Goal: Complete application form

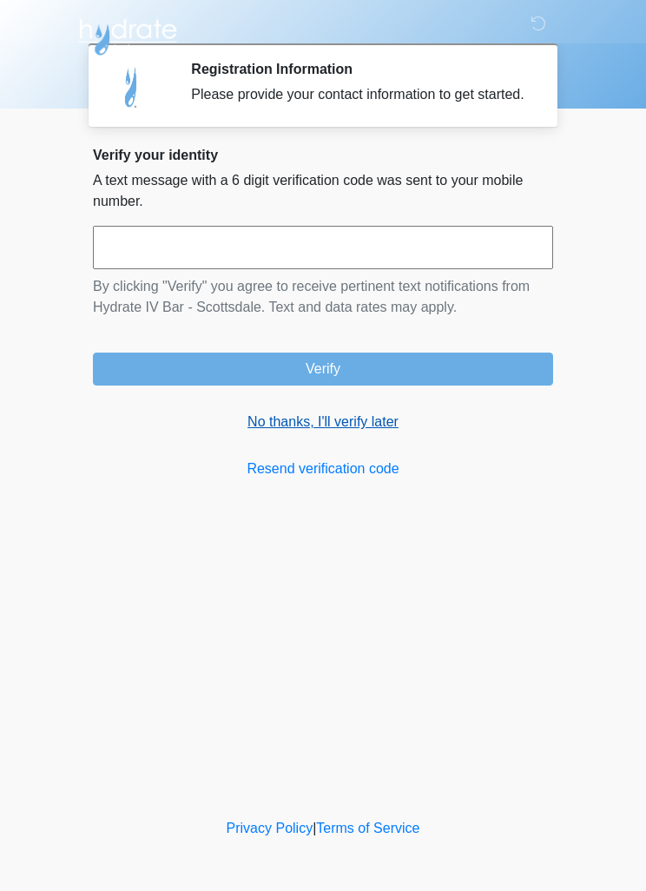
click at [362, 431] on link "No thanks, I'll verify later" at bounding box center [323, 422] width 460 height 21
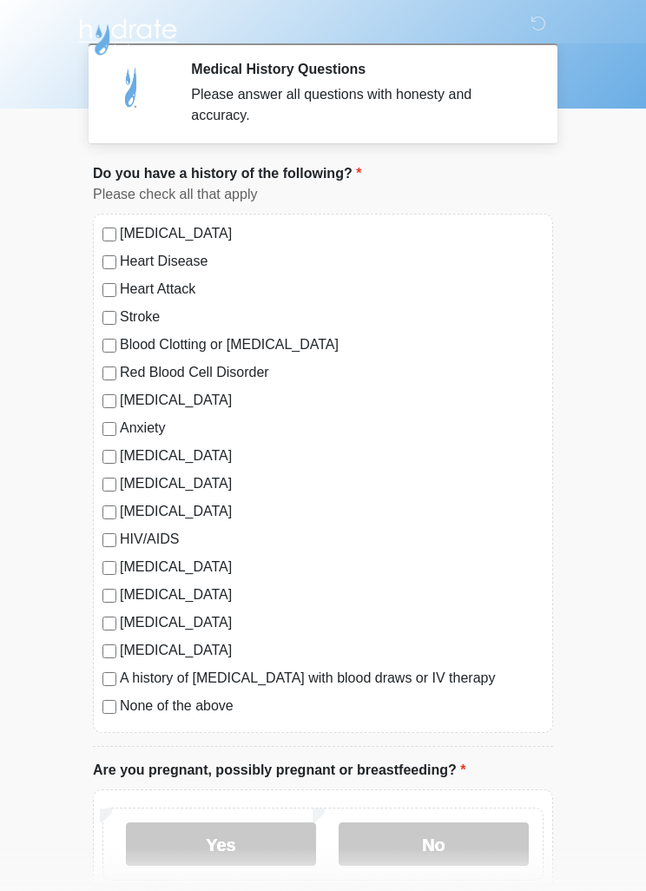
click at [120, 395] on label "[MEDICAL_DATA]" at bounding box center [332, 400] width 424 height 21
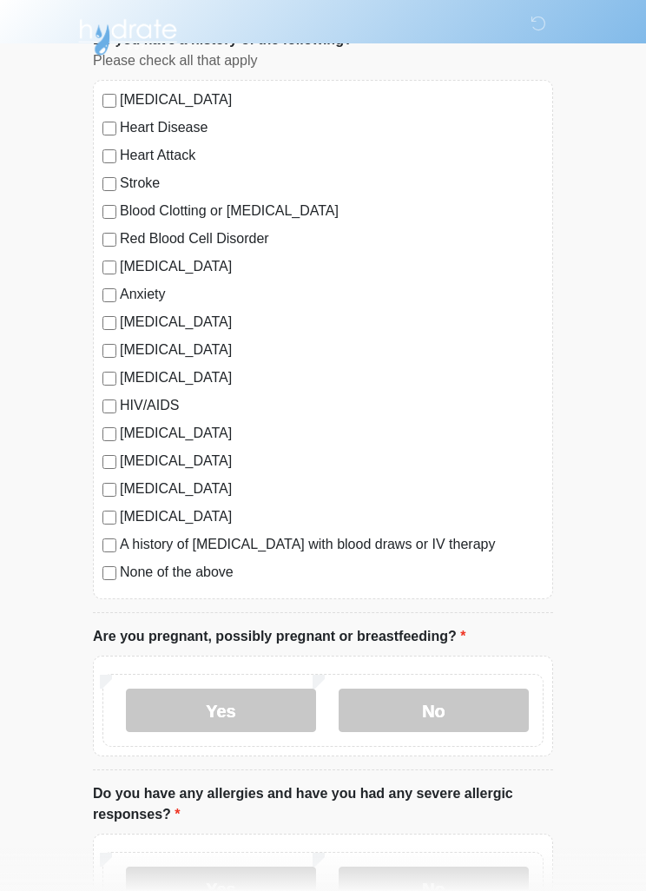
scroll to position [145, 0]
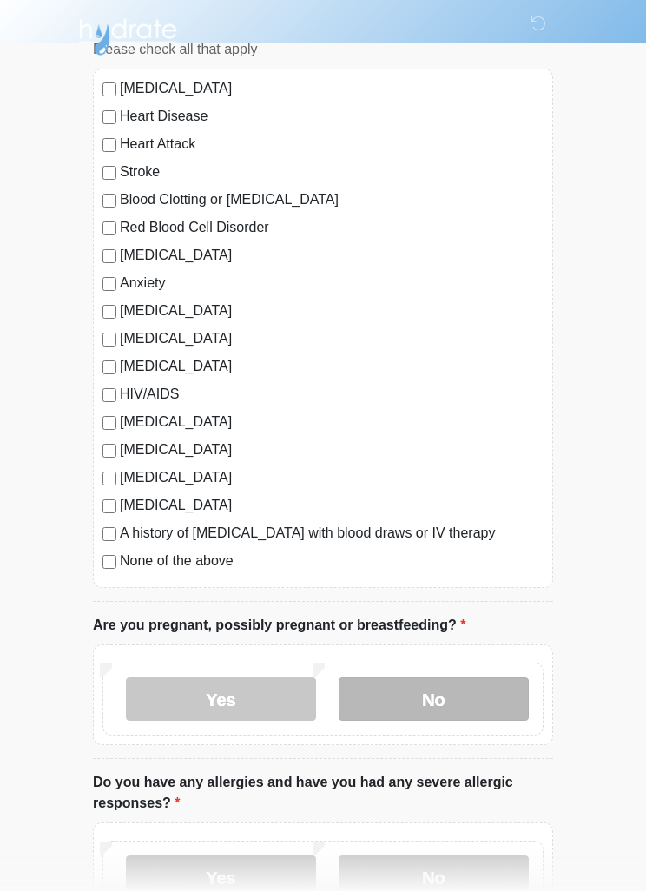
click at [475, 706] on label "No" at bounding box center [434, 698] width 190 height 43
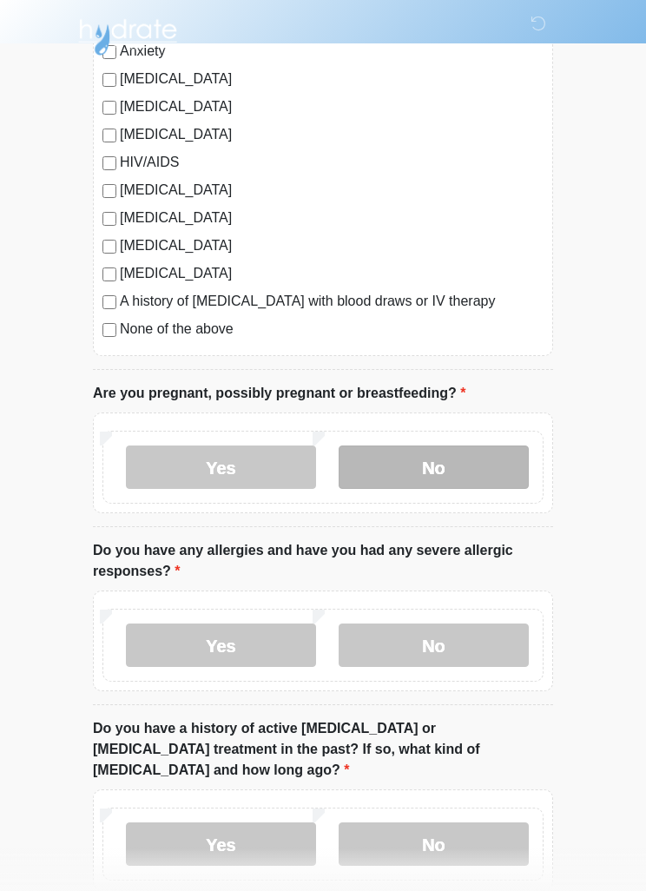
scroll to position [383, 0]
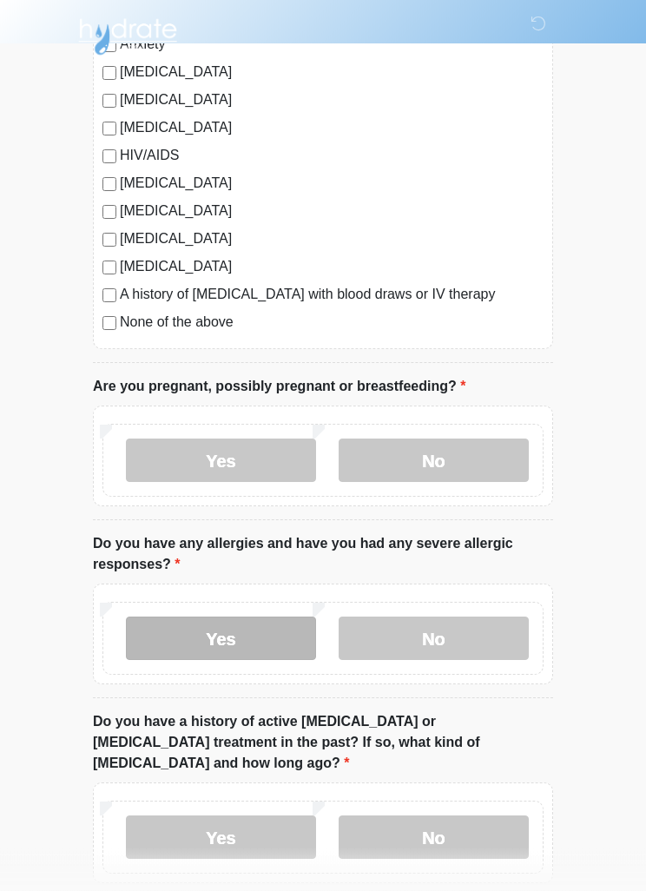
click at [199, 647] on label "Yes" at bounding box center [221, 638] width 190 height 43
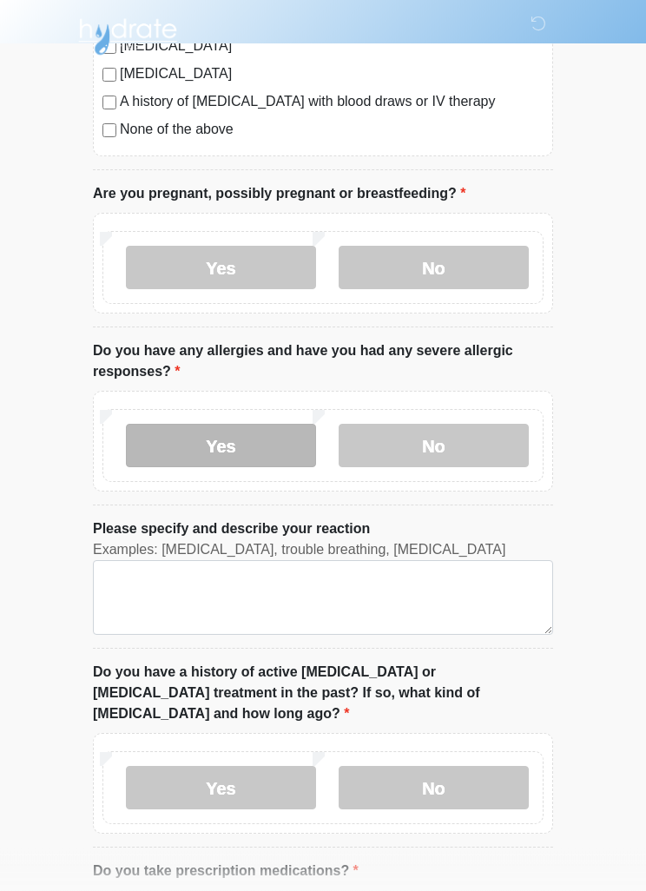
scroll to position [578, 0]
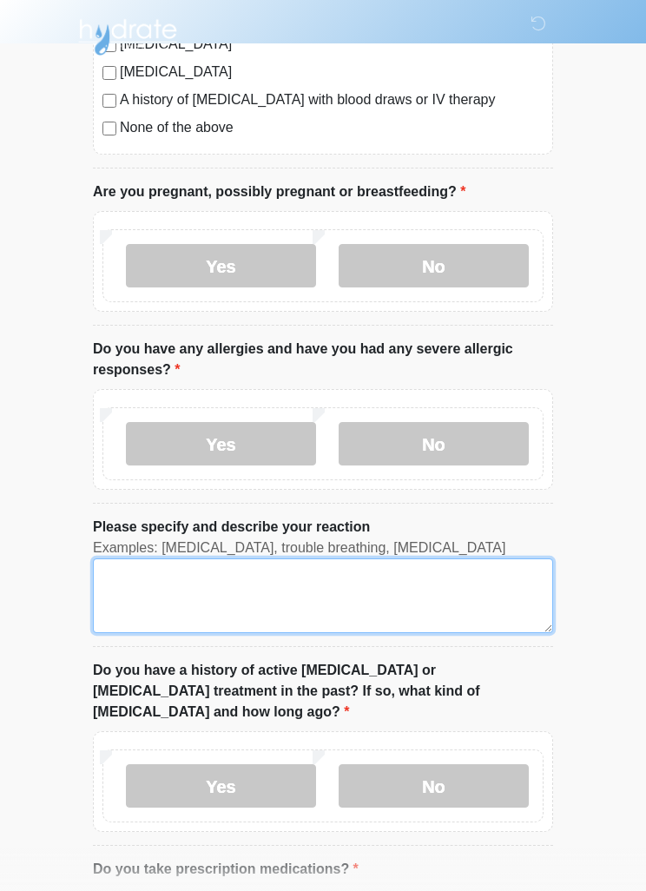
click at [321, 579] on textarea "Please specify and describe your reaction" at bounding box center [323, 595] width 460 height 75
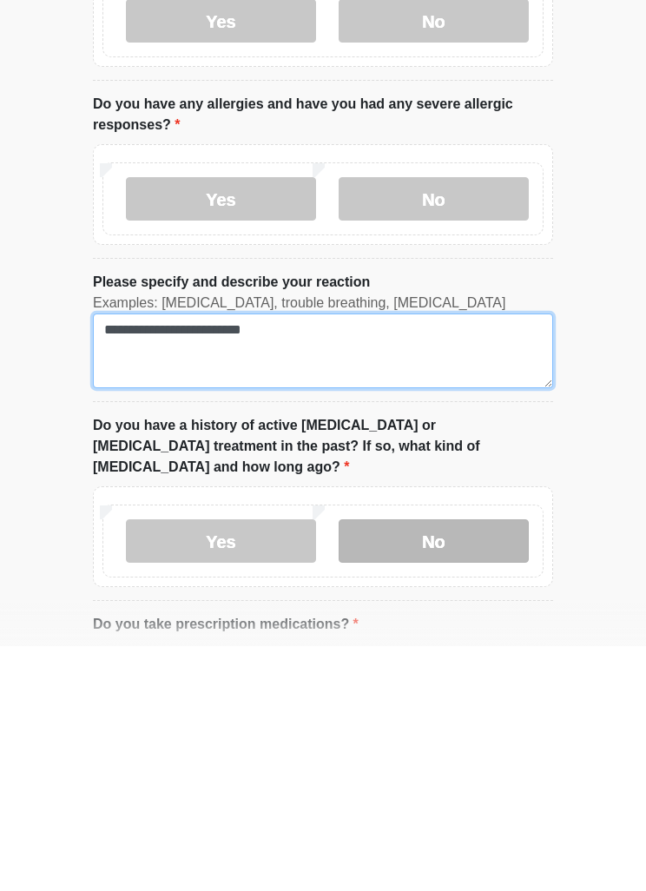
type textarea "**********"
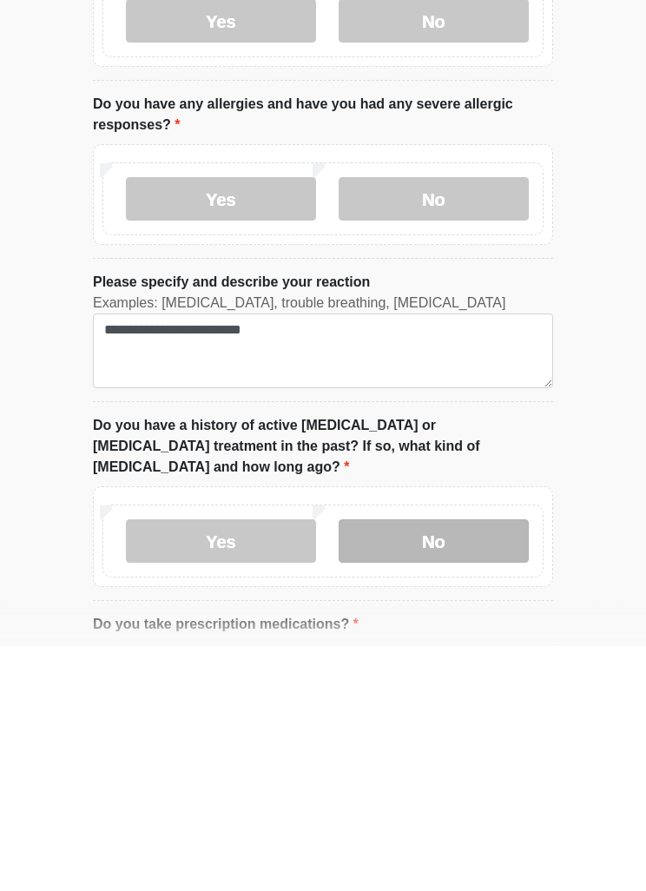
click at [480, 764] on label "No" at bounding box center [434, 785] width 190 height 43
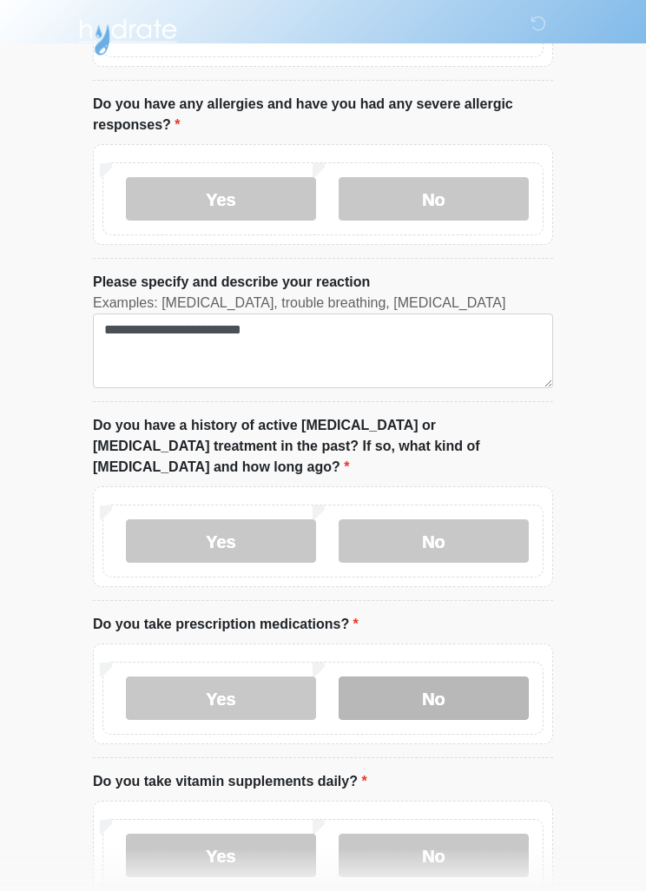
click at [466, 676] on label "No" at bounding box center [434, 697] width 190 height 43
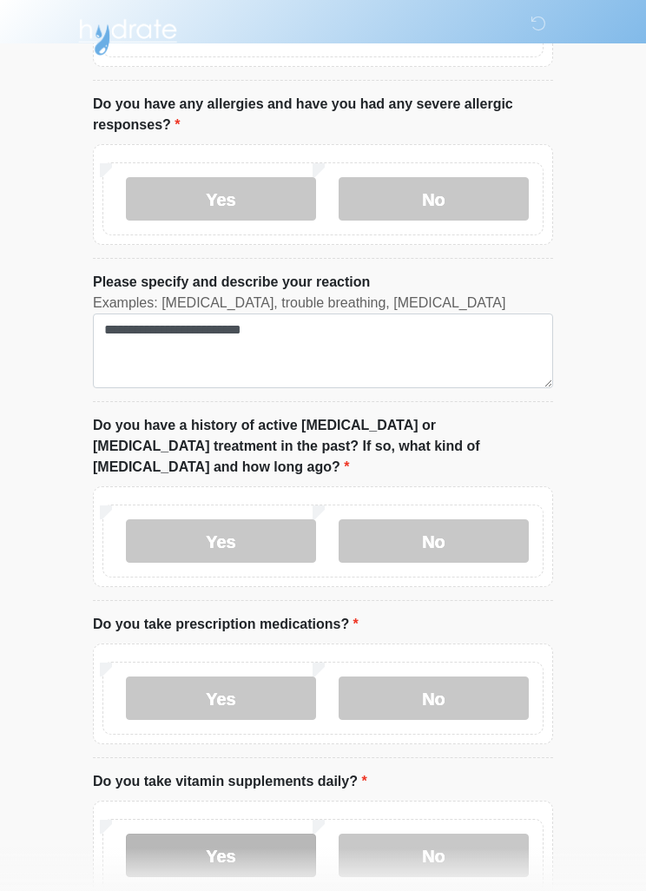
click at [212, 834] on label "Yes" at bounding box center [221, 855] width 190 height 43
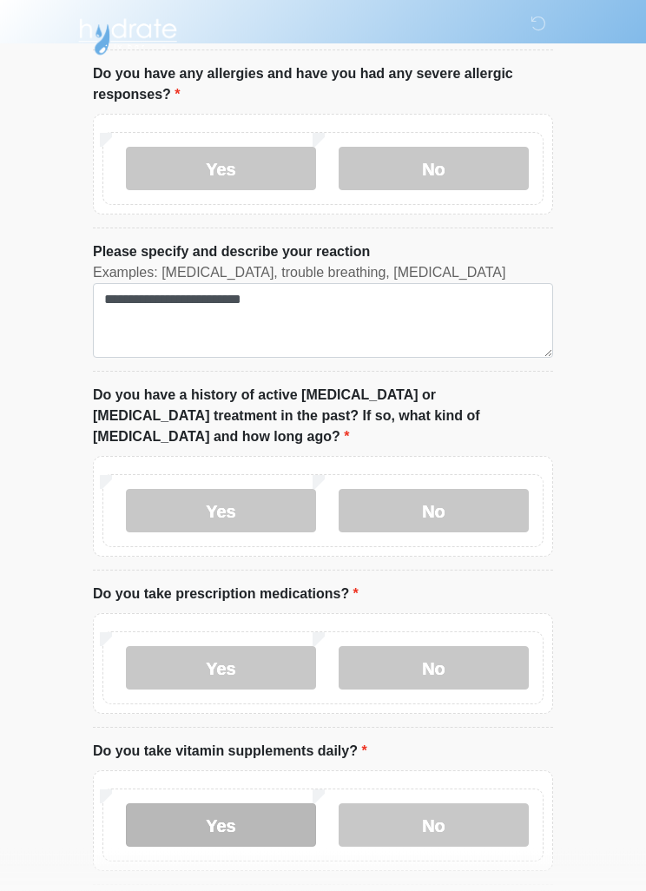
scroll to position [1031, 0]
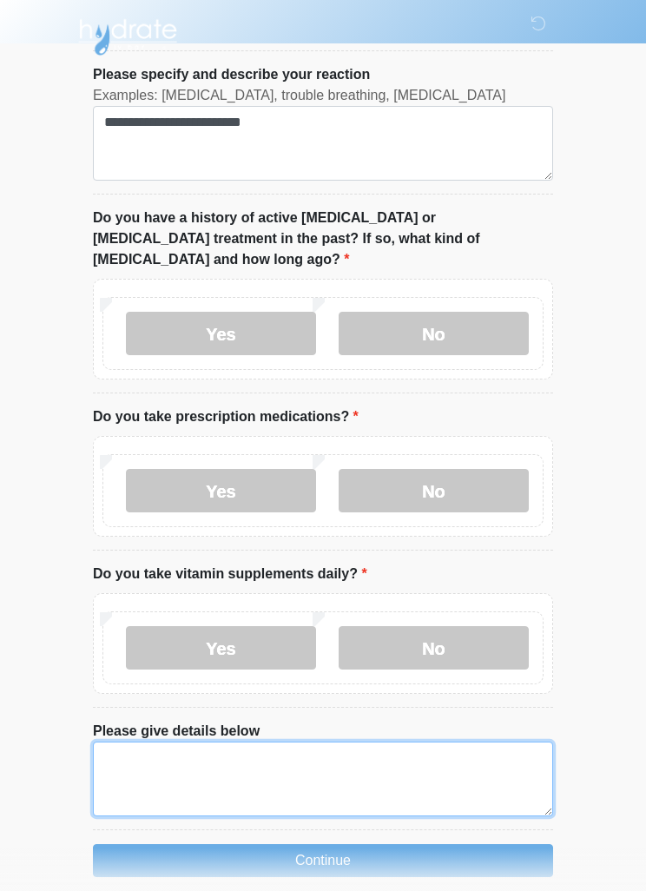
click at [208, 742] on textarea "Please give details below" at bounding box center [323, 779] width 460 height 75
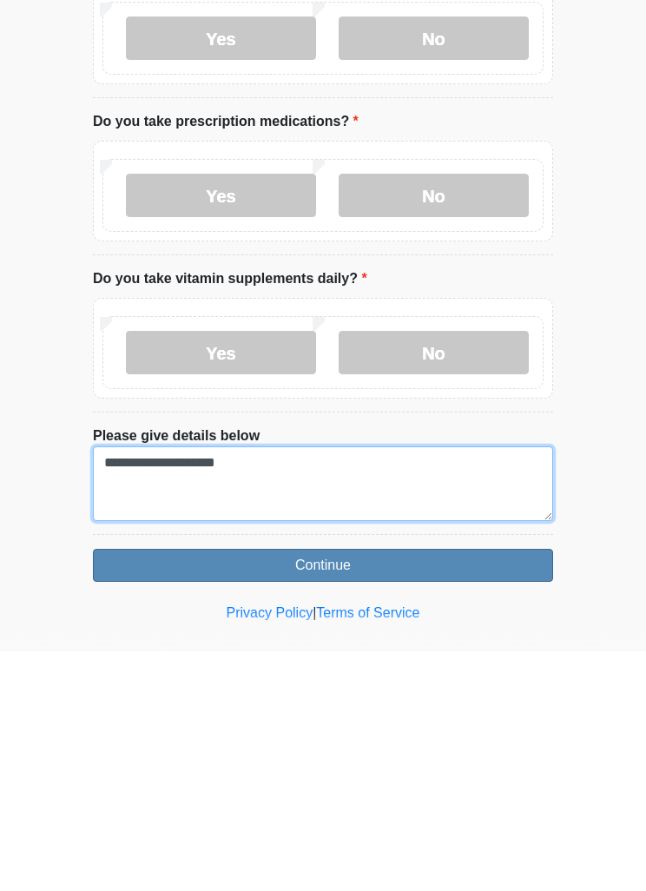
type textarea "**********"
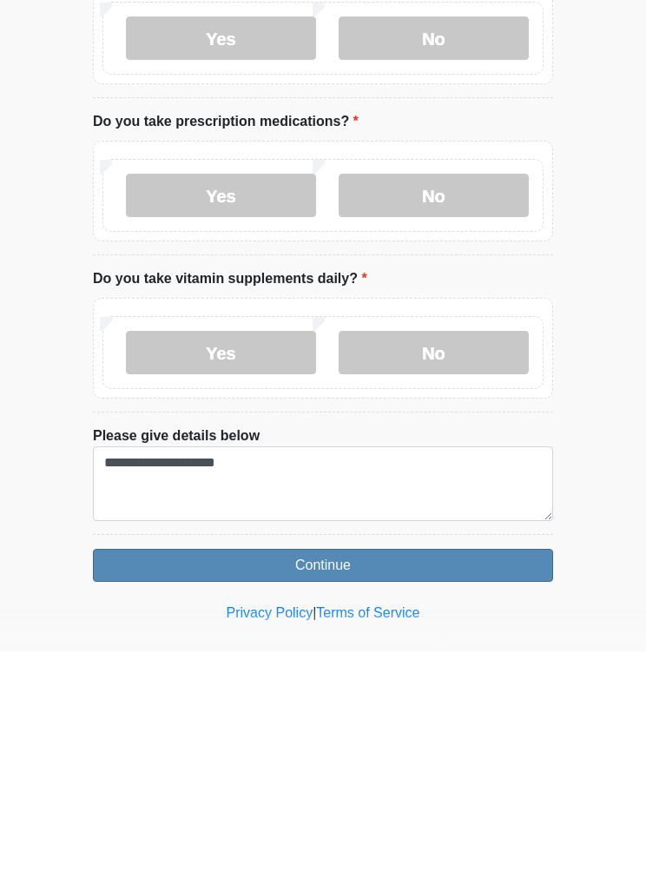
click at [480, 788] on button "Continue" at bounding box center [323, 804] width 460 height 33
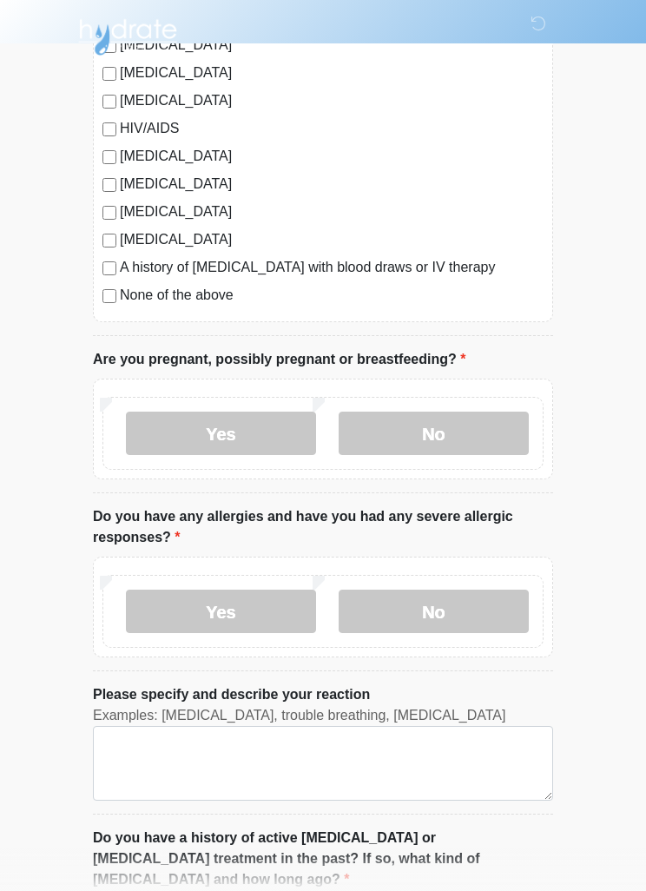
scroll to position [0, 0]
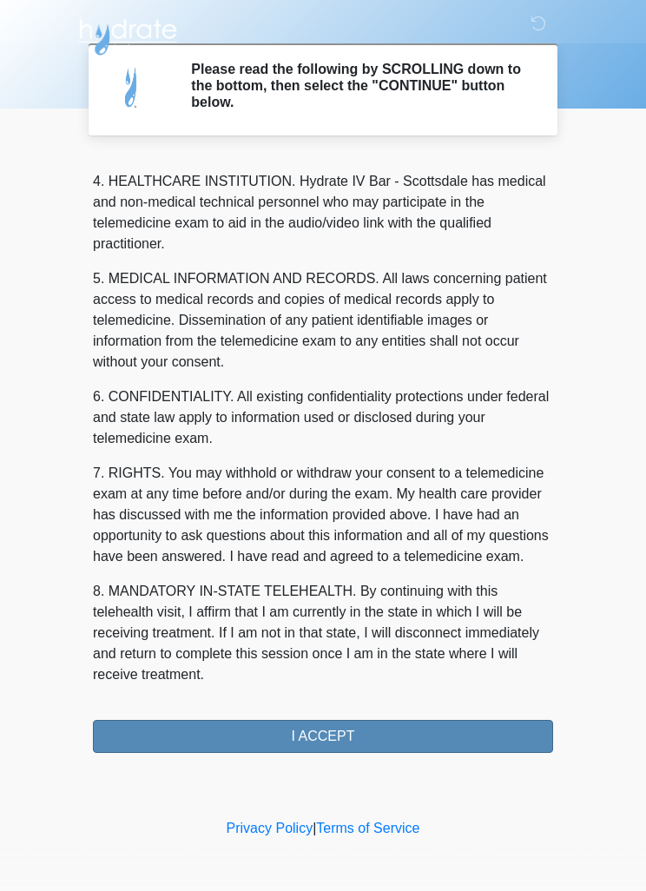
click at [308, 742] on button "I ACCEPT" at bounding box center [323, 736] width 460 height 33
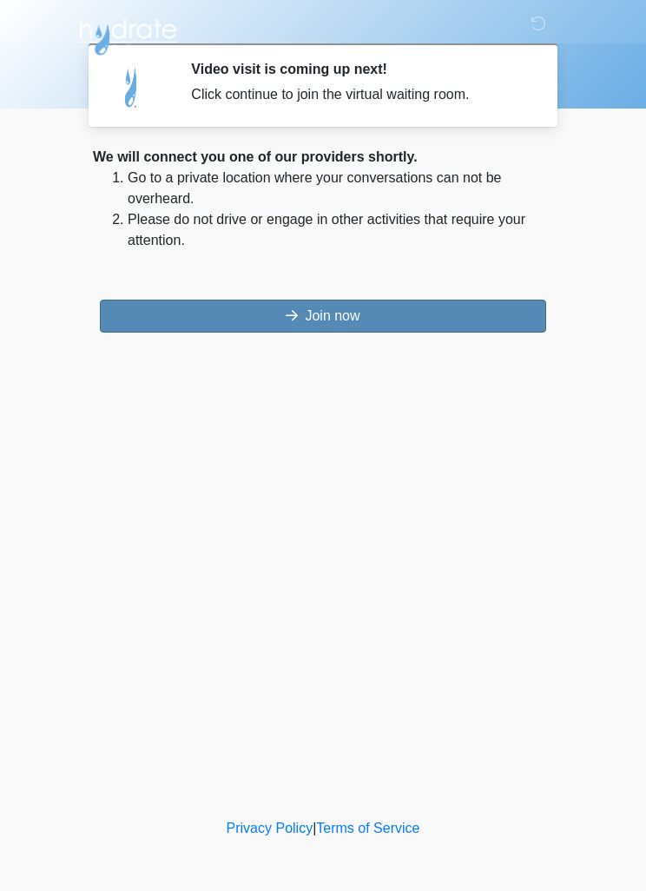
click at [463, 301] on button "Join now" at bounding box center [323, 316] width 446 height 33
